Goal: Navigation & Orientation: Find specific page/section

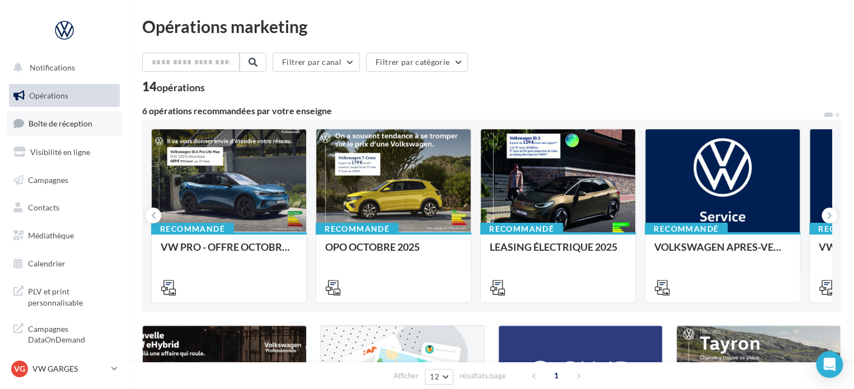
click at [72, 127] on span "Boîte de réception" at bounding box center [61, 124] width 64 height 10
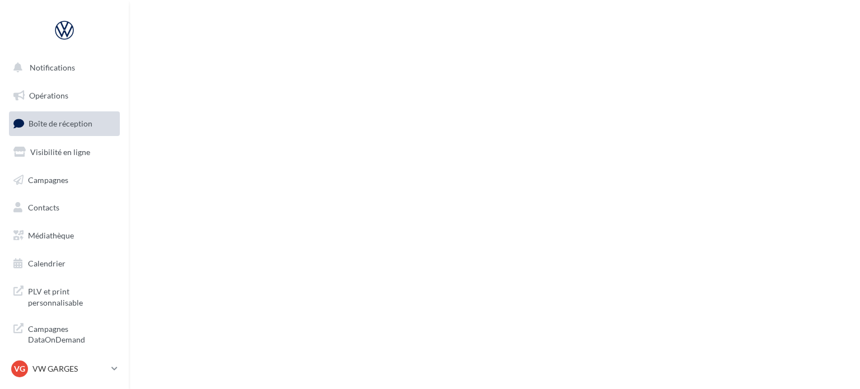
click at [115, 355] on nav "Notifications Opérations Boîte de réception Visibilité en ligne Campagnes Conta…" at bounding box center [64, 194] width 129 height 389
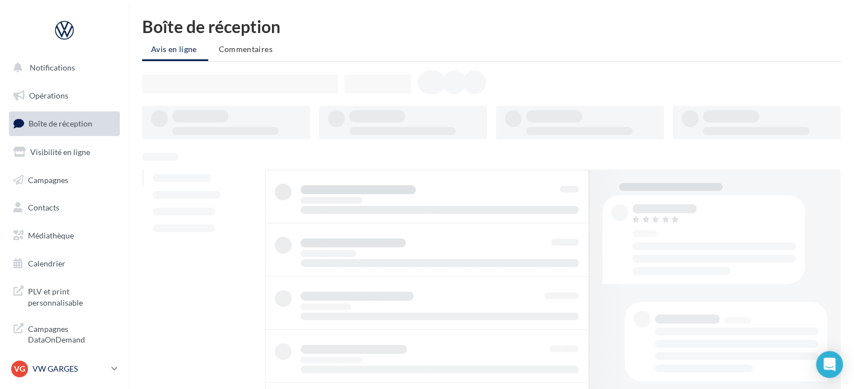
click at [115, 365] on icon at bounding box center [114, 369] width 6 height 10
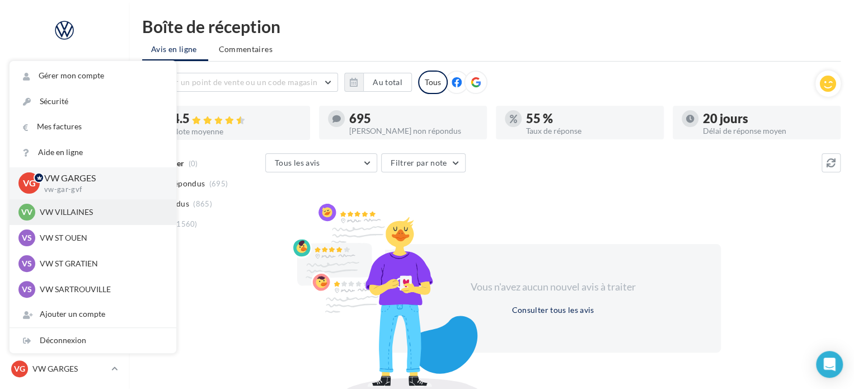
click at [127, 212] on p "VW VILLAINES" at bounding box center [101, 212] width 123 height 11
